Goal: Communication & Community: Answer question/provide support

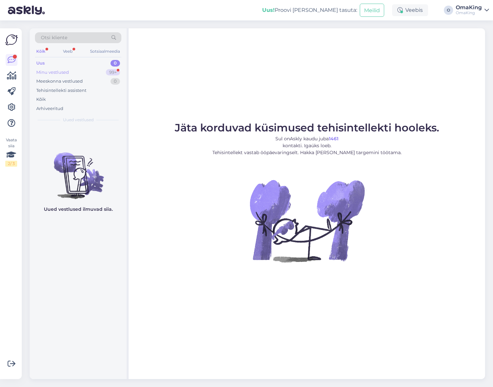
click at [55, 72] on font "Minu vestlused" at bounding box center [52, 72] width 33 height 5
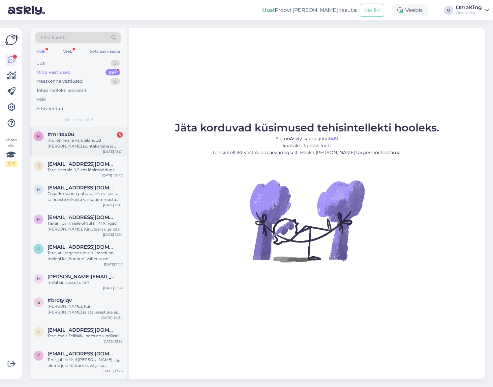
click at [73, 136] on font "#mritax0u" at bounding box center [60, 134] width 27 height 6
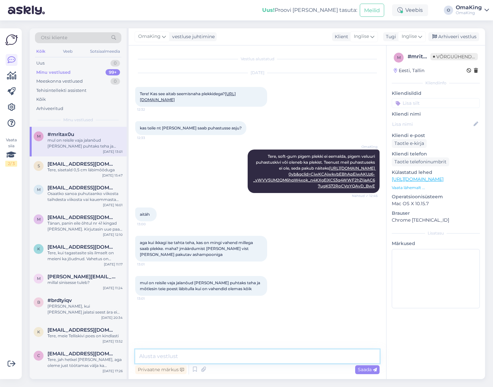
click at [156, 356] on textarea at bounding box center [257, 357] width 244 height 14
click at [279, 358] on textarea "Jah shampooniga saab [PERSON_NAME], see kõige tõhusam ja" at bounding box center [257, 357] width 244 height 14
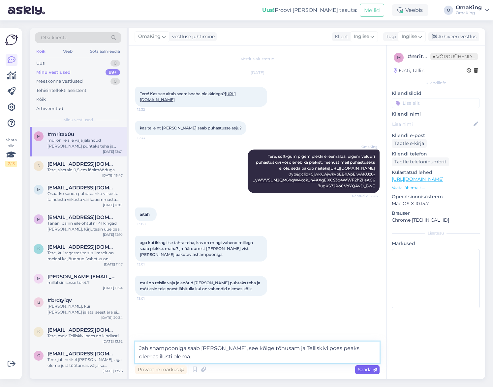
type textarea "Jah shampooniga saab [PERSON_NAME], see kõige tõhusam ja Telliskivi poes peaks …"
click at [366, 368] on font "Saada" at bounding box center [364, 370] width 14 height 6
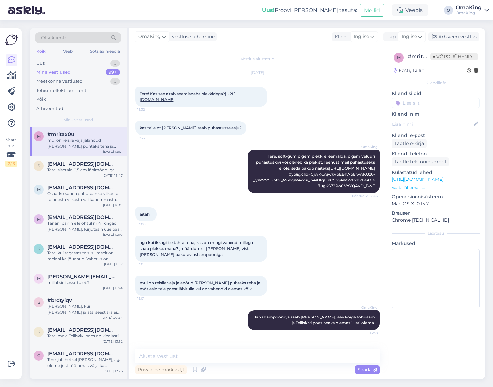
scroll to position [6, 0]
